Goal: Information Seeking & Learning: Learn about a topic

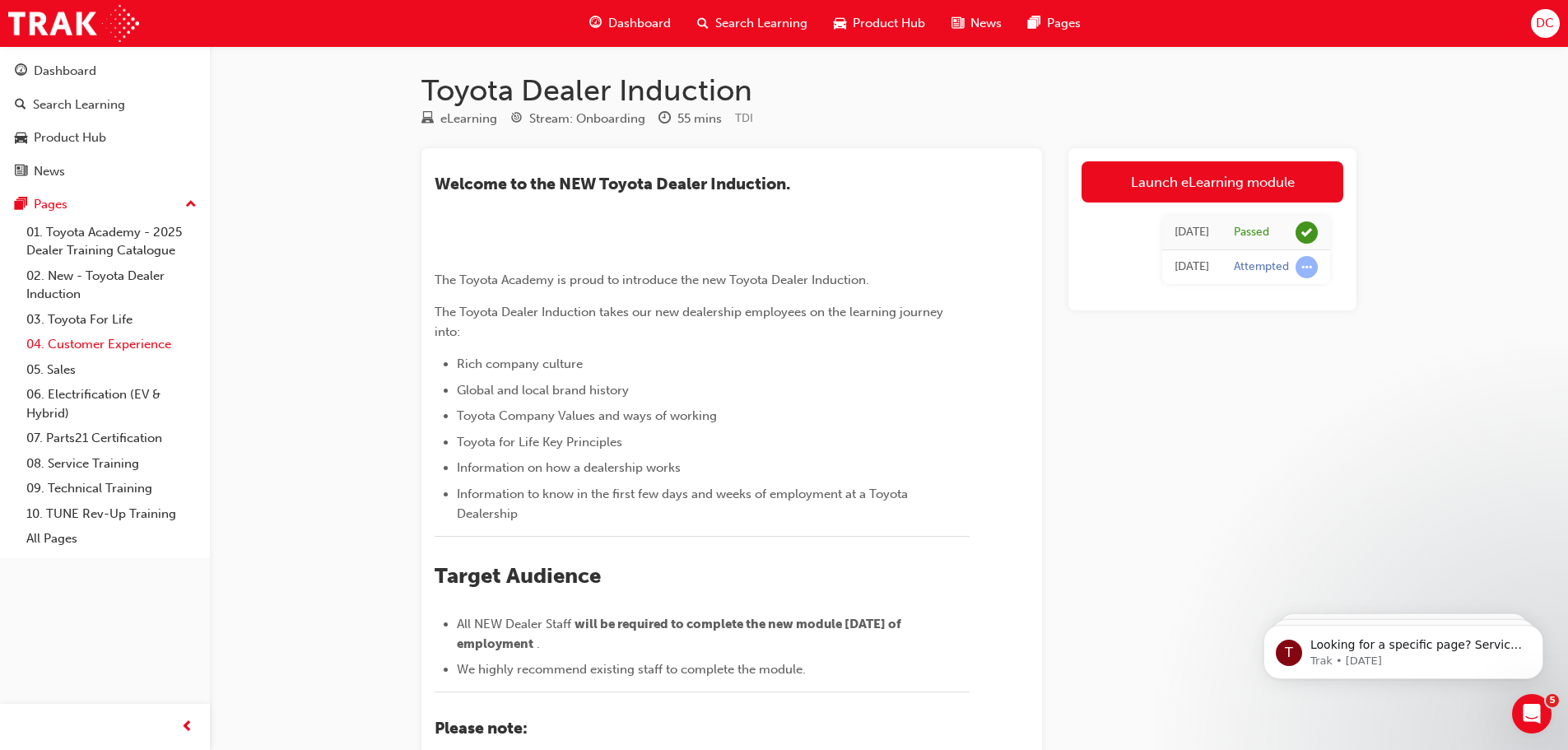
click at [80, 341] on link "04. Customer Experience" at bounding box center [111, 344] width 184 height 26
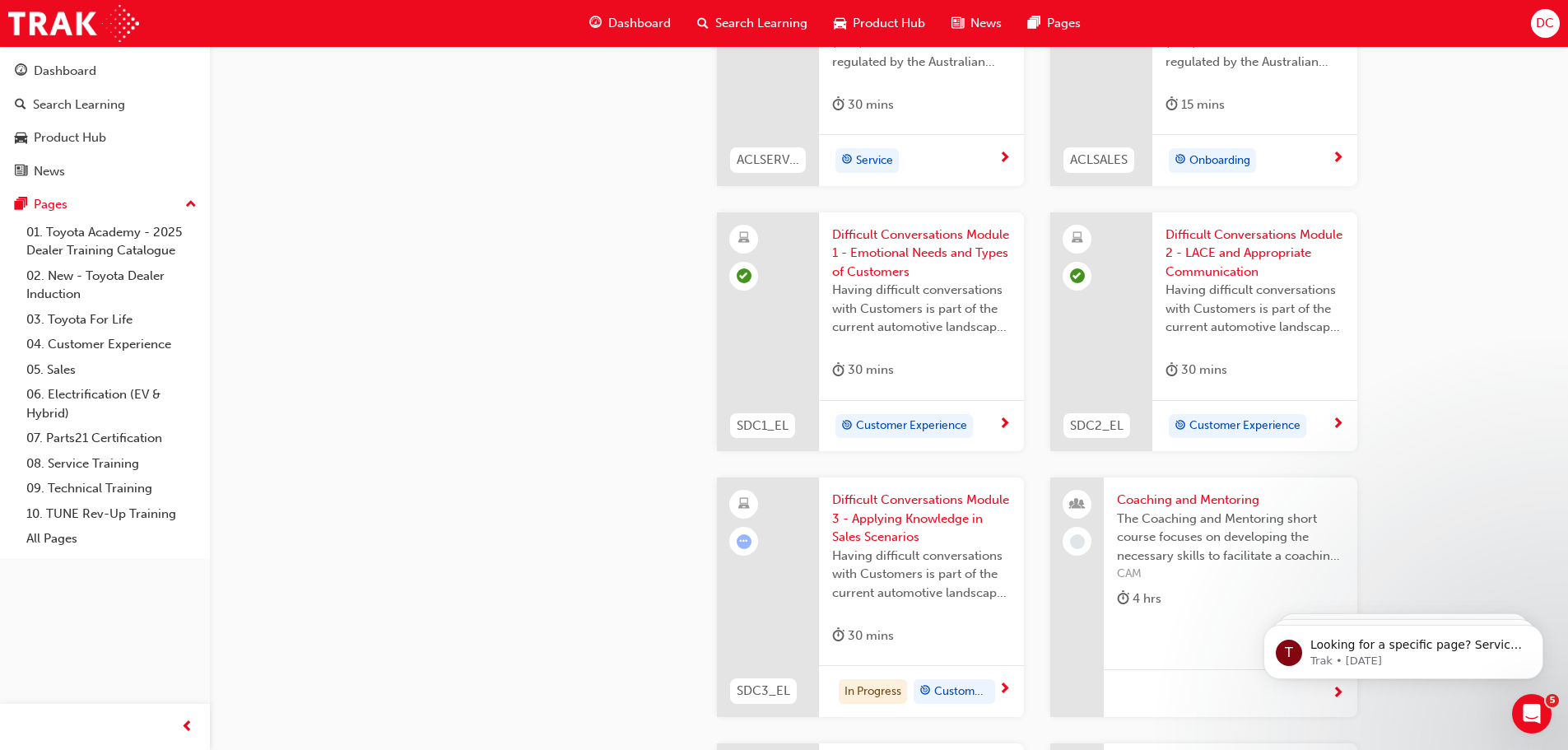
scroll to position [1647, 0]
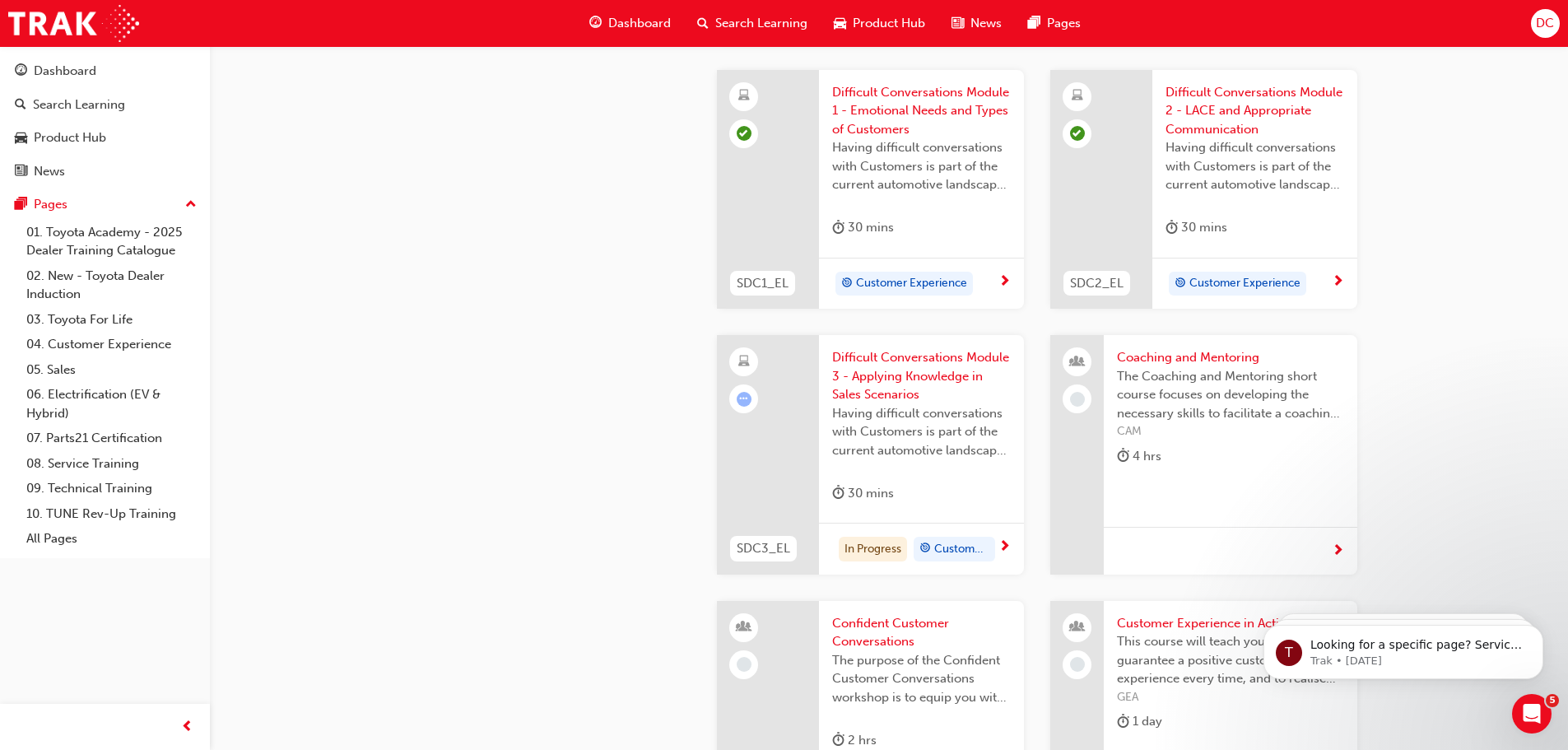
click at [738, 404] on div at bounding box center [744, 399] width 14 height 14
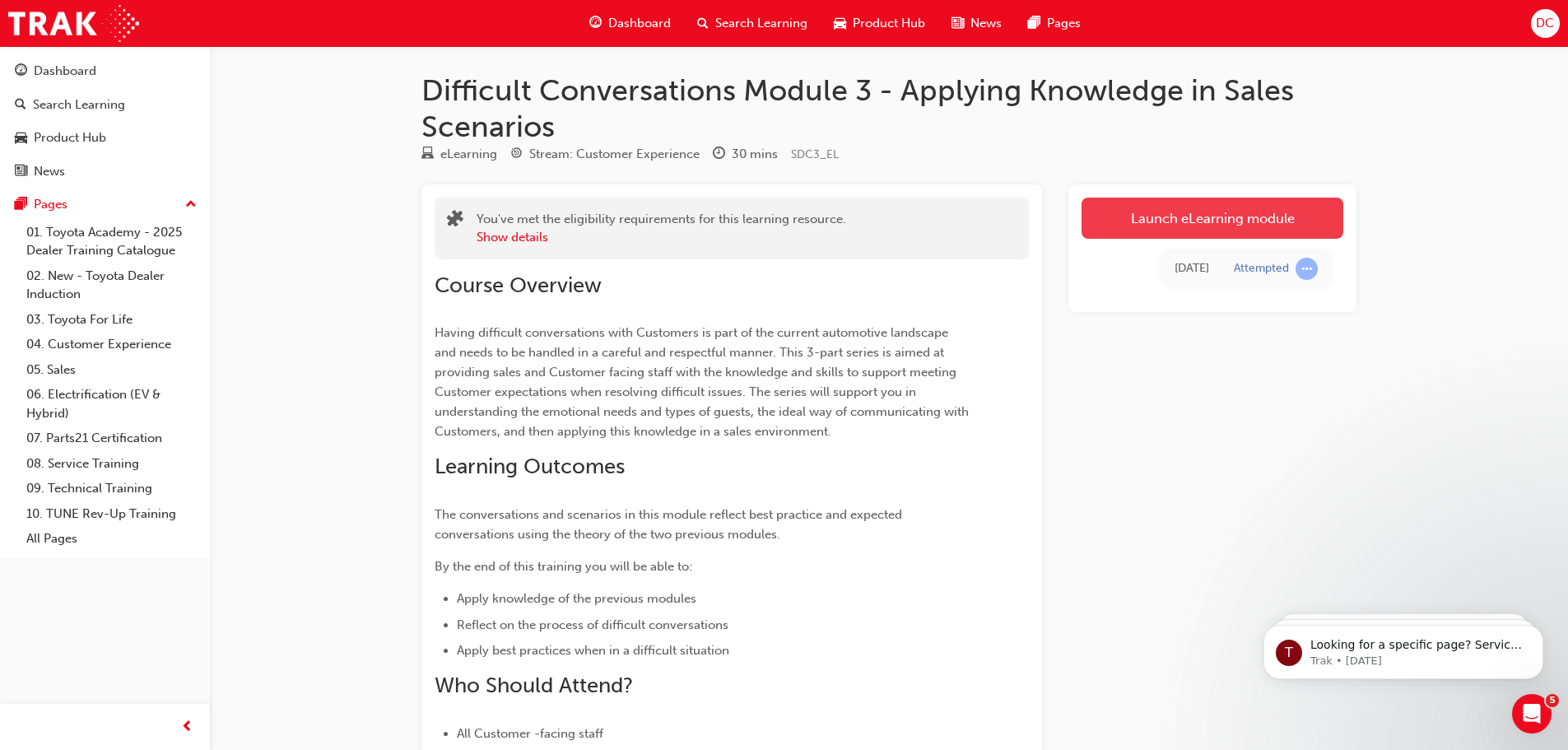
click at [1192, 214] on link "Launch eLearning module" at bounding box center [1212, 218] width 262 height 41
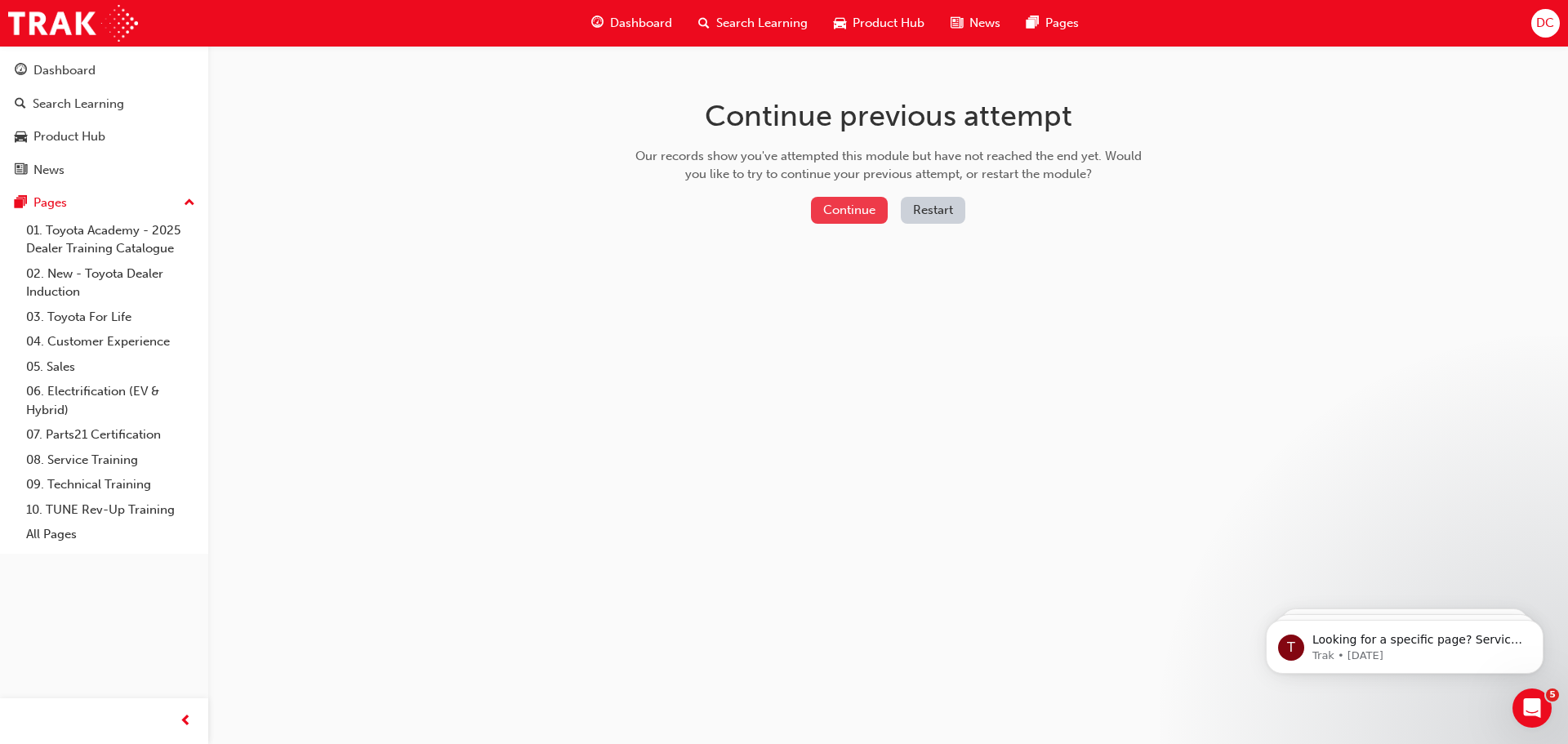
click at [838, 206] on button "Continue" at bounding box center [849, 210] width 77 height 27
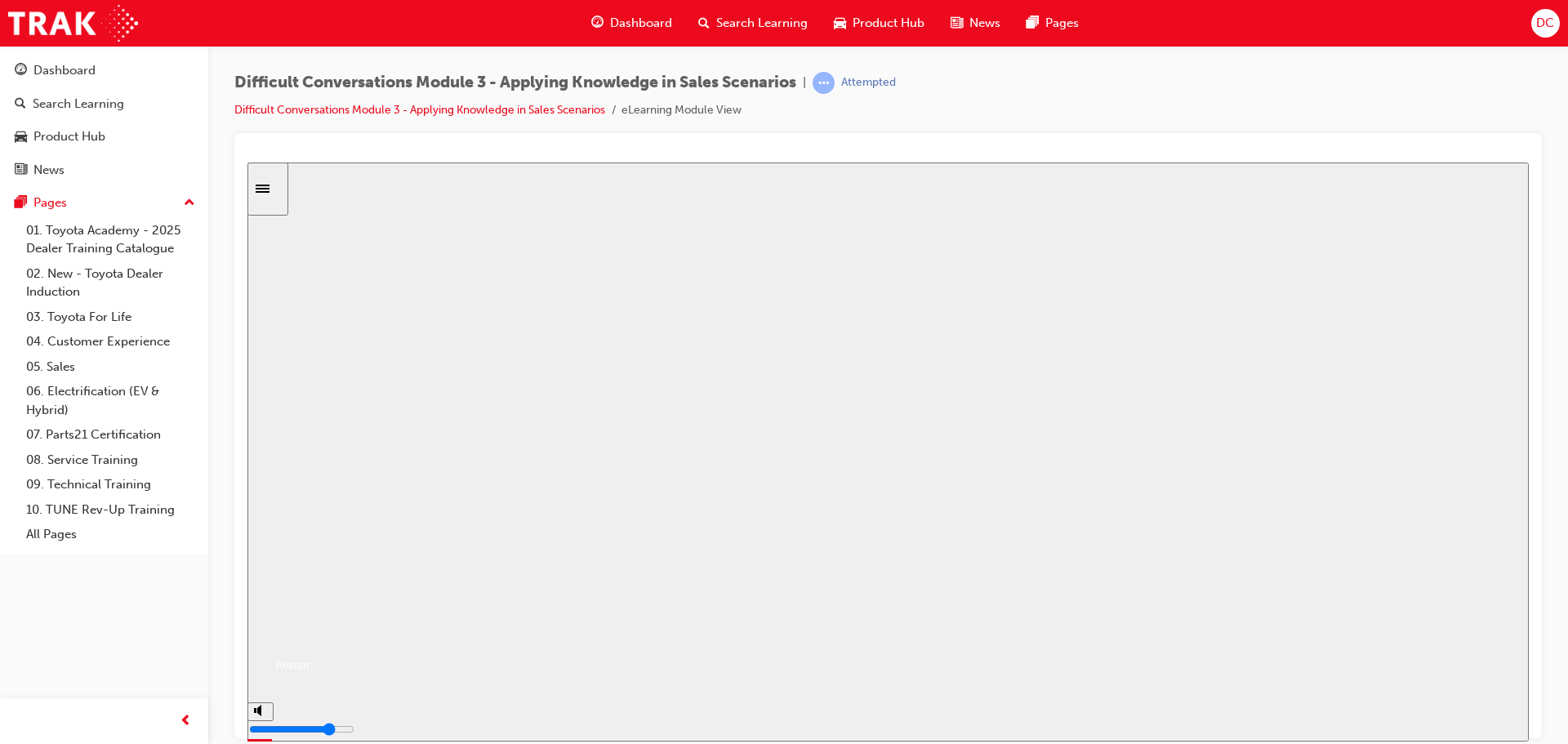
click at [310, 635] on button "Resume" at bounding box center [278, 644] width 62 height 19
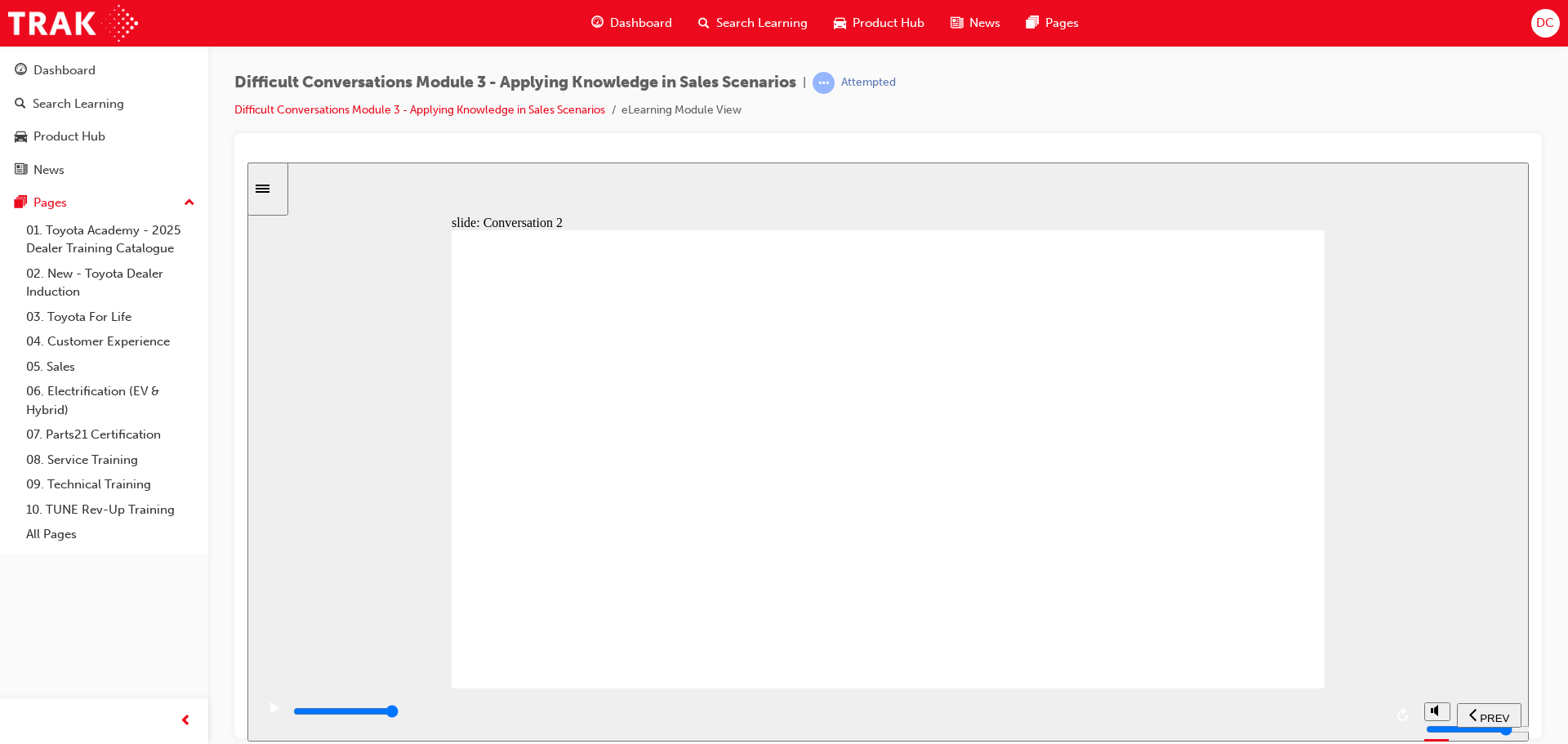
drag, startPoint x: 1177, startPoint y: 281, endPoint x: 803, endPoint y: 344, distance: 379.3
drag, startPoint x: 1182, startPoint y: 294, endPoint x: 820, endPoint y: 367, distance: 369.3
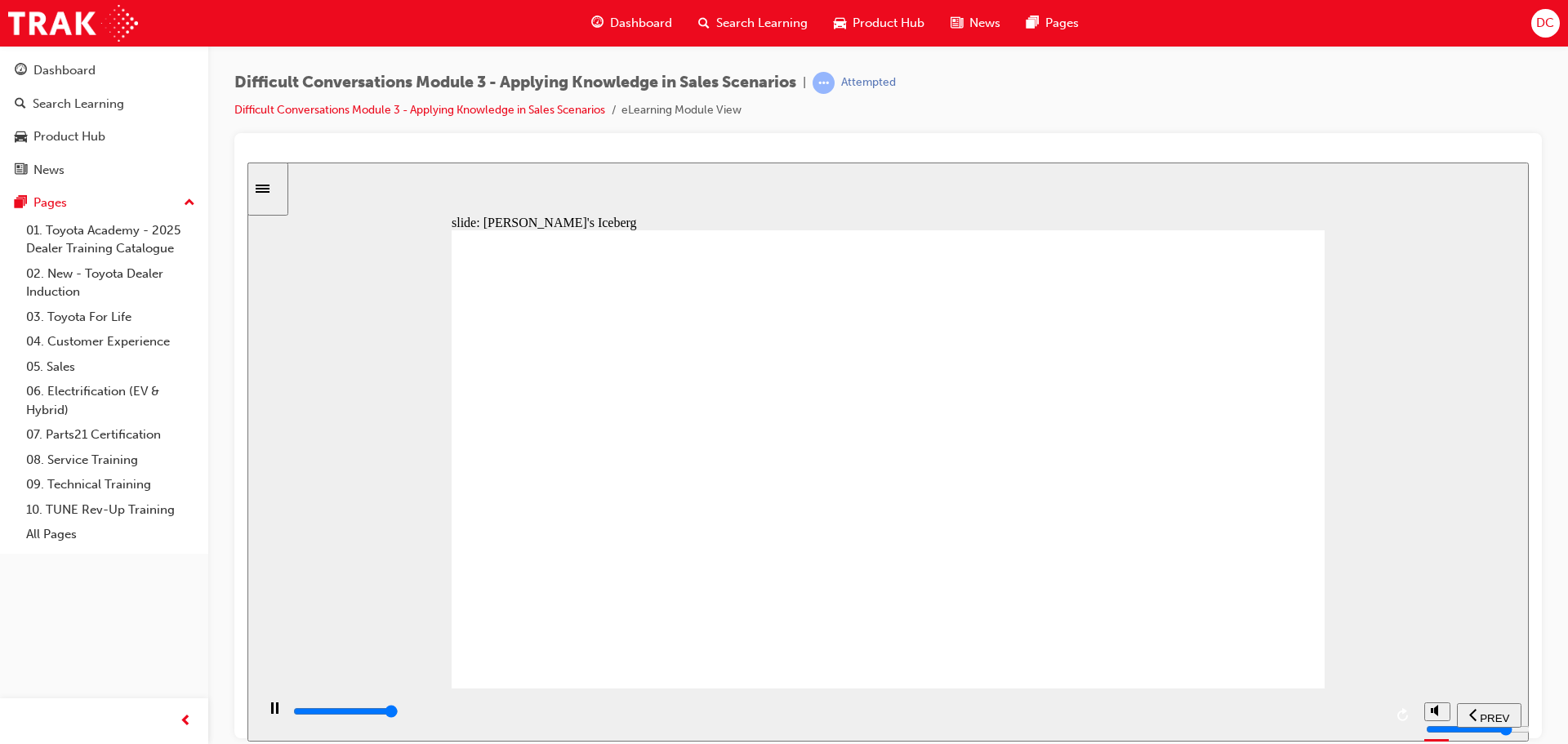
drag, startPoint x: 1180, startPoint y: 286, endPoint x: 811, endPoint y: 423, distance: 393.6
drag, startPoint x: 1189, startPoint y: 291, endPoint x: 811, endPoint y: 429, distance: 402.4
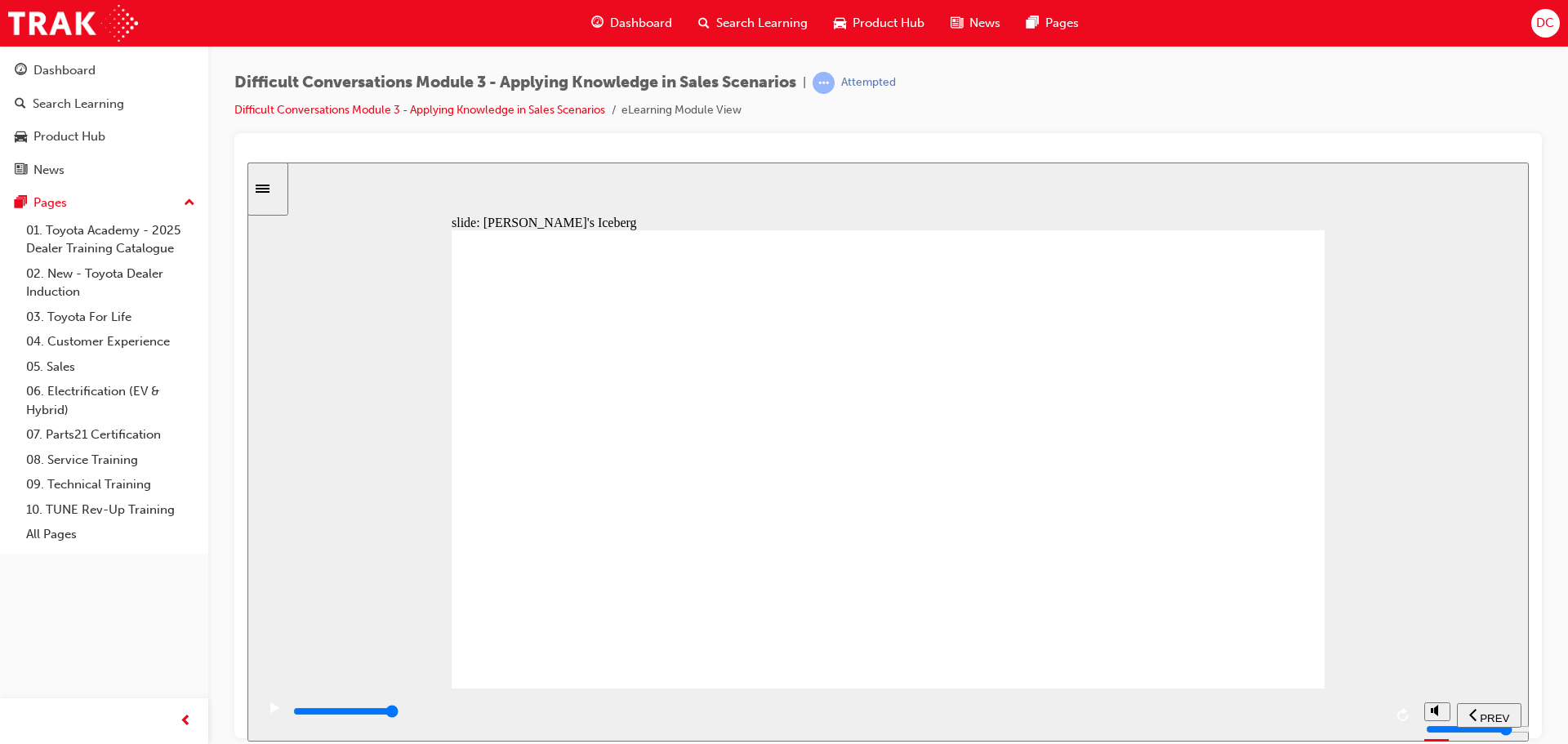
drag, startPoint x: 1164, startPoint y: 288, endPoint x: 838, endPoint y: 434, distance: 357.2
type input "2600"
